Goal: Check status: Check status

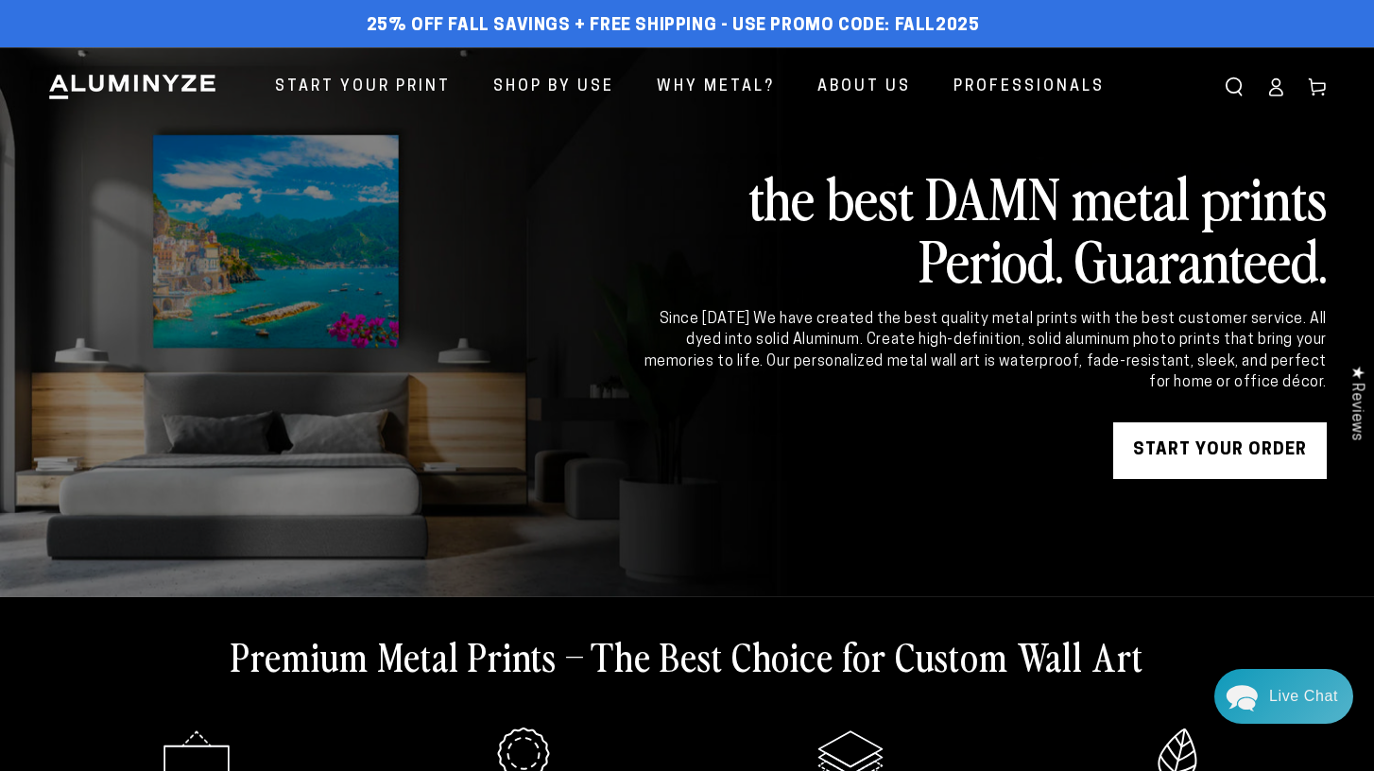
click at [1278, 90] on icon at bounding box center [1275, 86] width 19 height 19
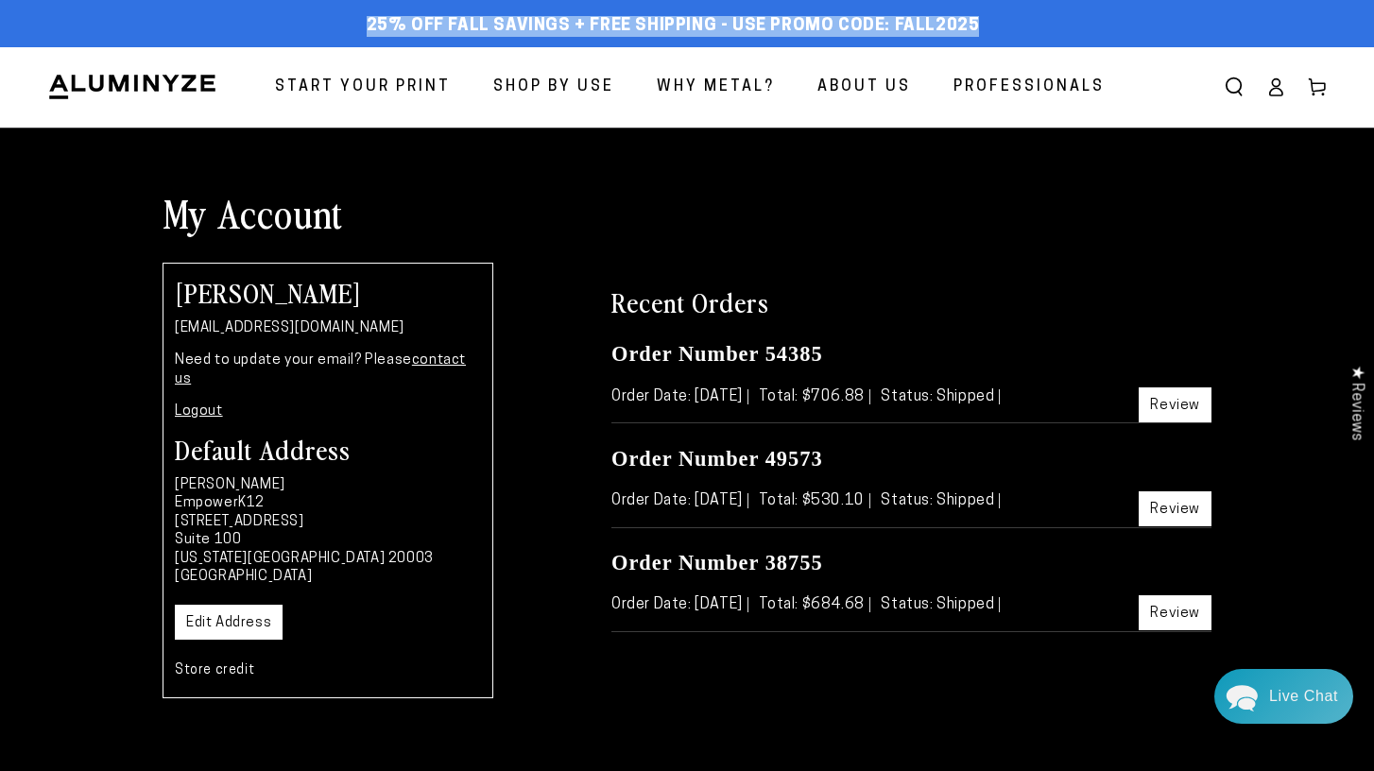
drag, startPoint x: 378, startPoint y: 22, endPoint x: 1027, endPoint y: 22, distance: 649.1
click at [1027, 22] on div "25% off FALL Savings + Free Shipping - Use Promo Code: FALL2025 25% OFF - Code:…" at bounding box center [672, 26] width 1251 height 34
copy span "25% off FALL Savings + Free Shipping - Use Promo Code: FALL2025"
click at [1280, 89] on icon at bounding box center [1275, 86] width 19 height 19
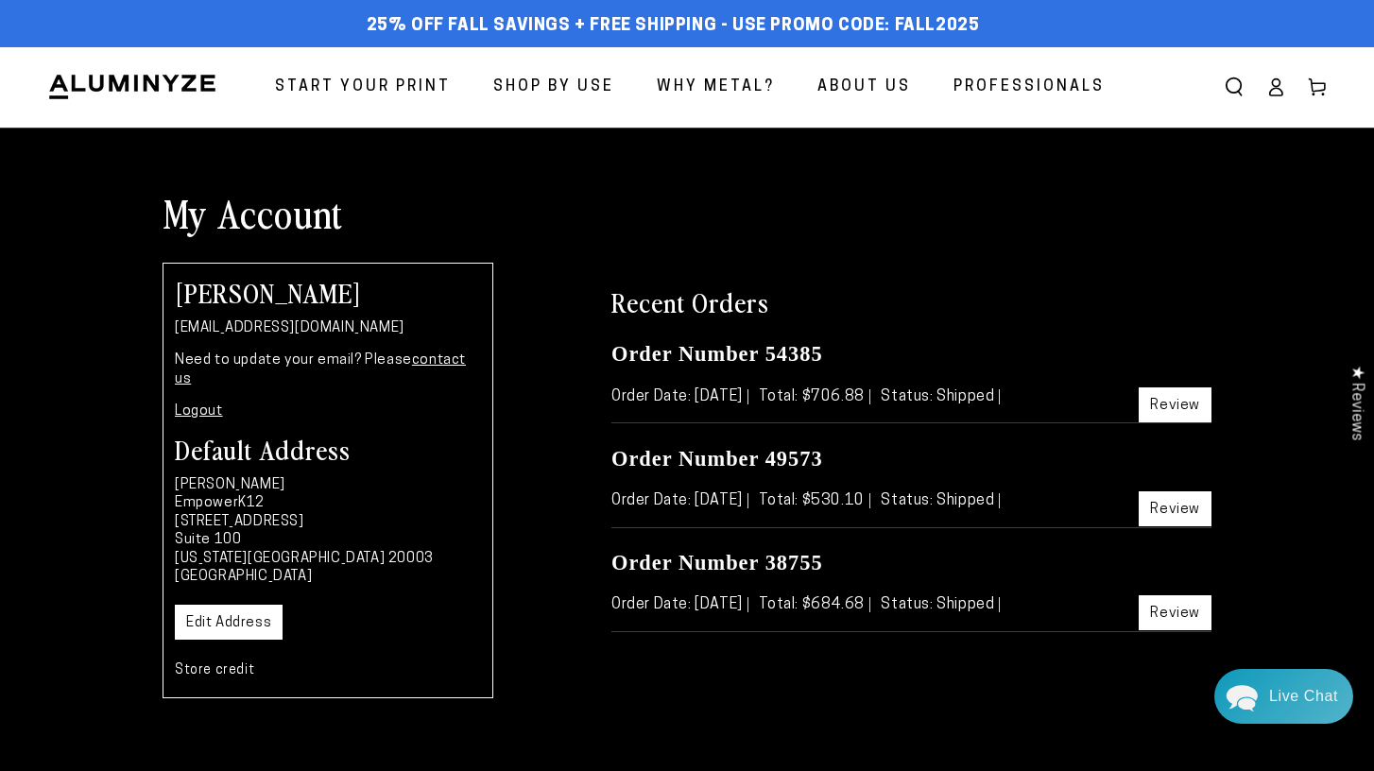
click at [1187, 403] on link "Review" at bounding box center [1174, 404] width 73 height 35
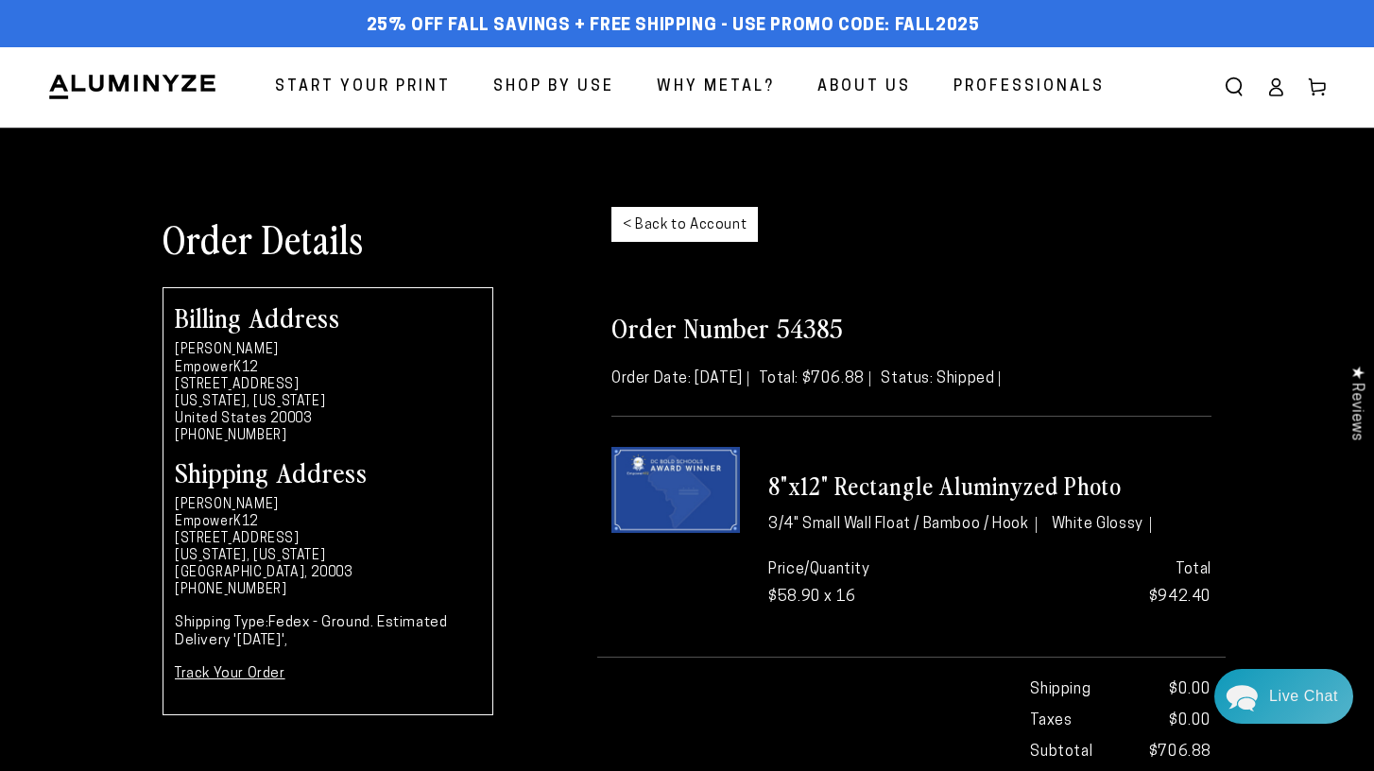
click at [232, 676] on link "Track Your Order" at bounding box center [230, 674] width 111 height 14
click at [1274, 85] on ellipse at bounding box center [1276, 83] width 8 height 8
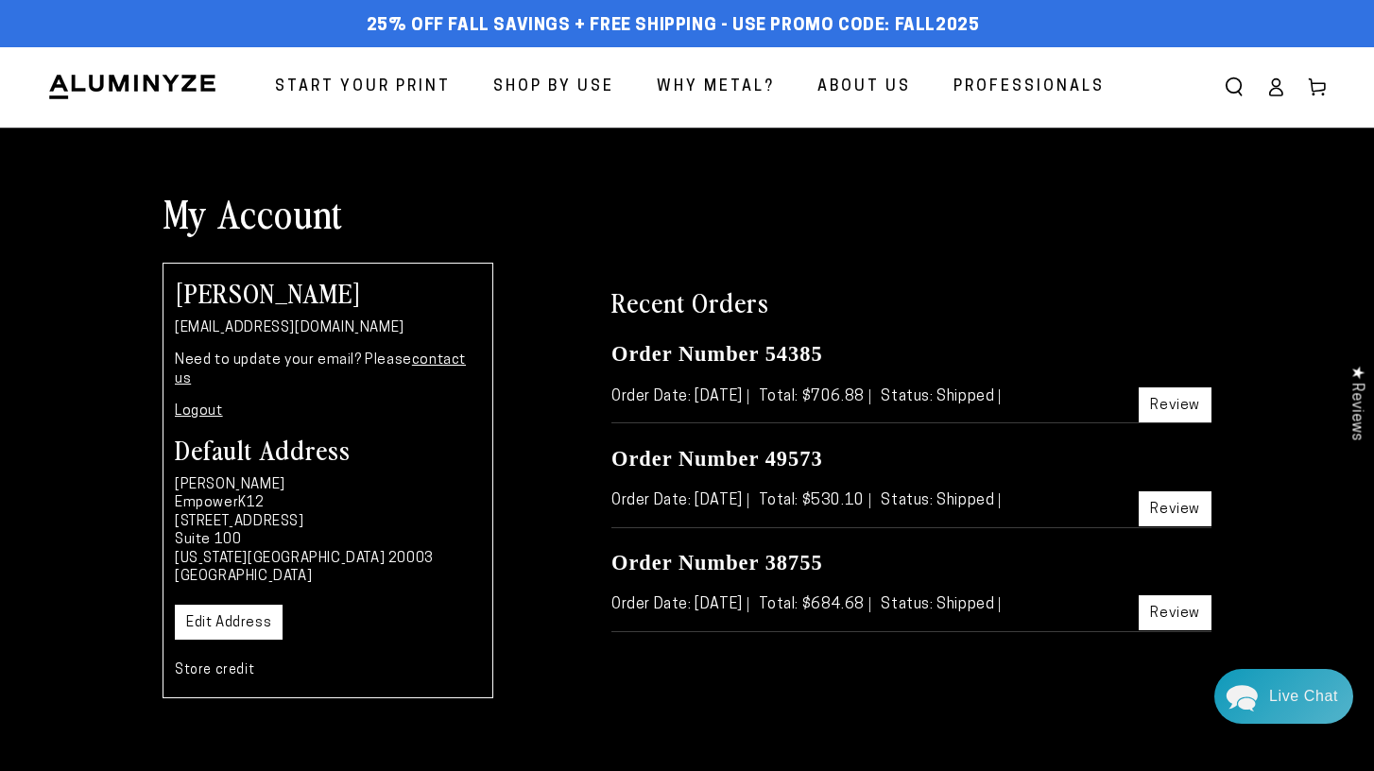
click at [199, 404] on link "Logout" at bounding box center [199, 411] width 48 height 14
